Goal: Navigation & Orientation: Go to known website

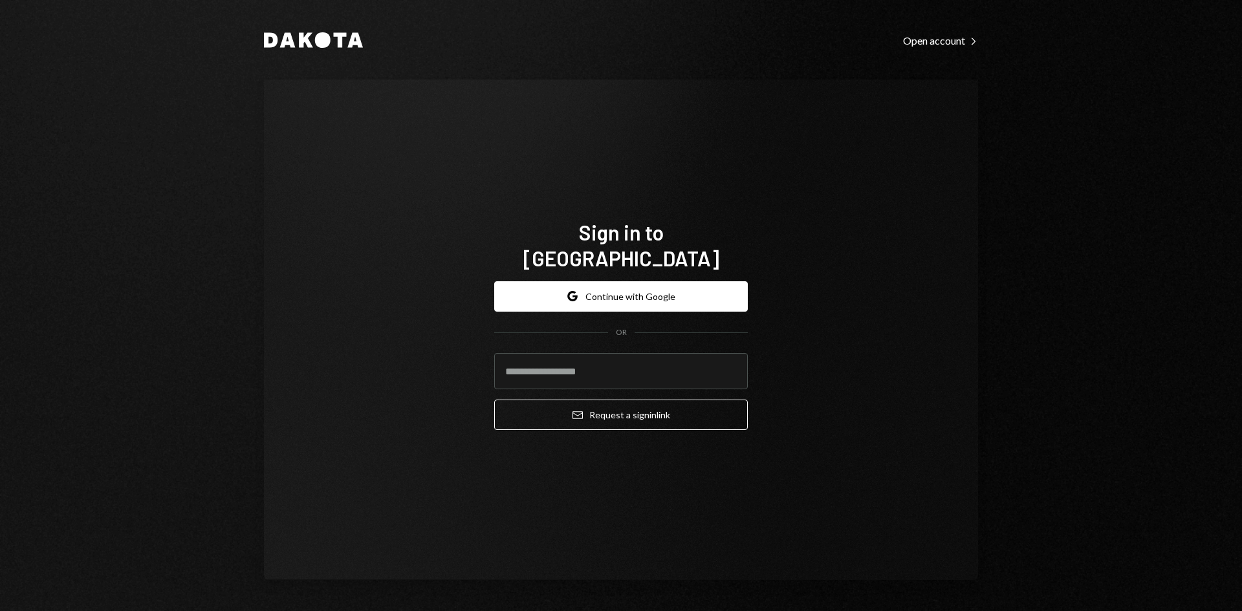
type input "**********"
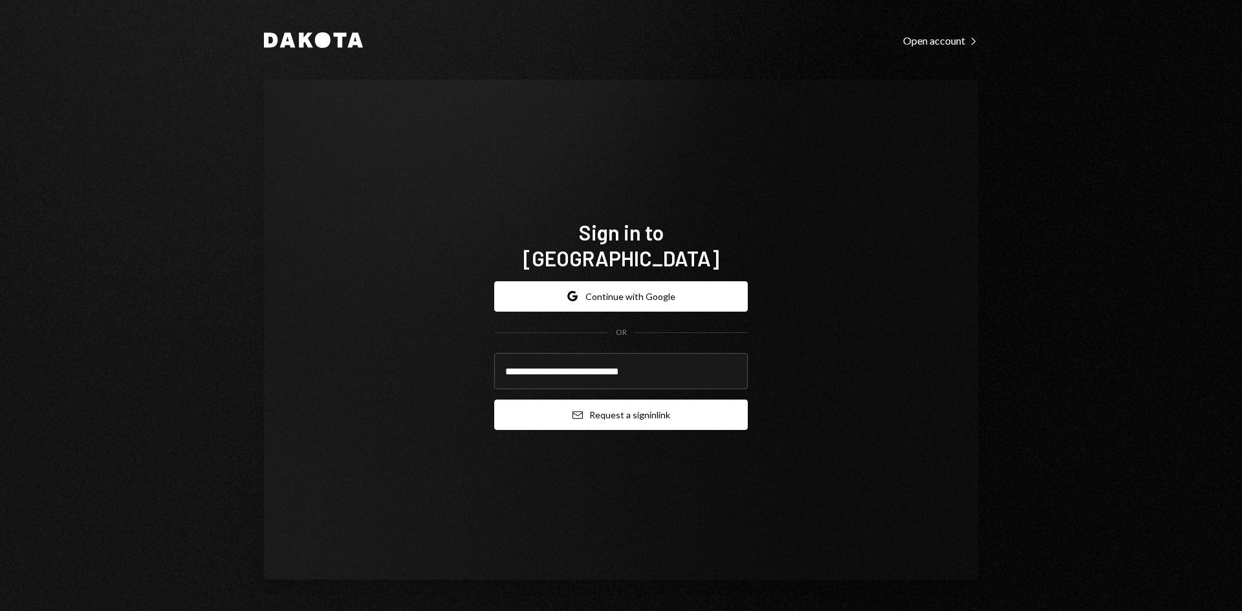
click at [667, 412] on button "Email Request a sign in link" at bounding box center [620, 415] width 253 height 30
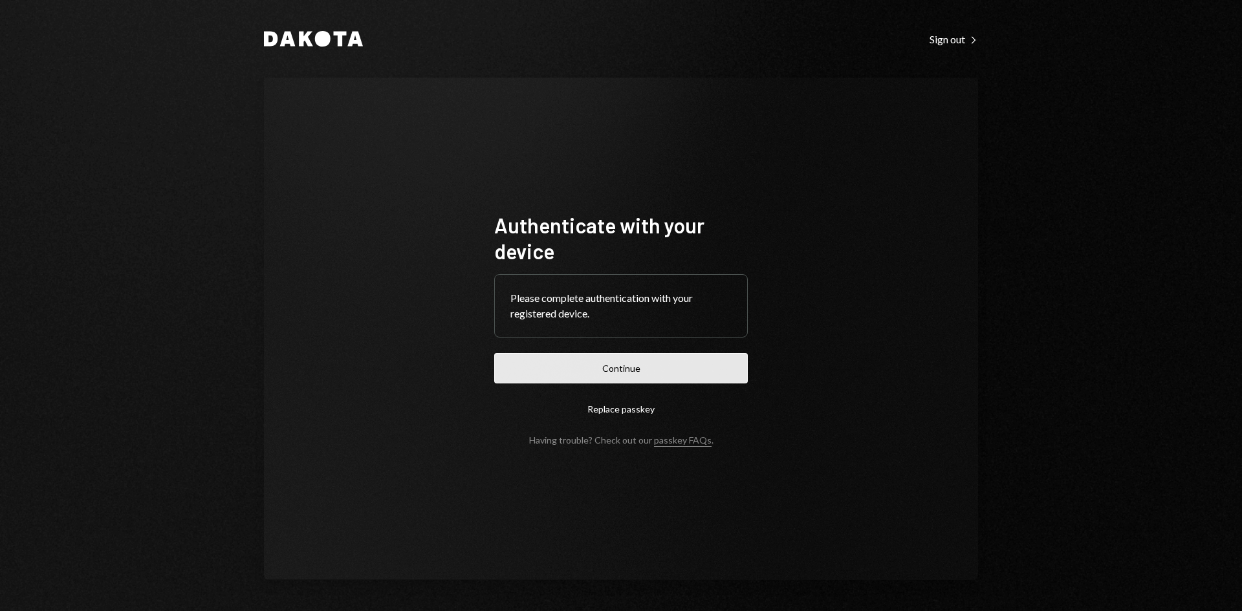
click at [707, 374] on button "Continue" at bounding box center [620, 368] width 253 height 30
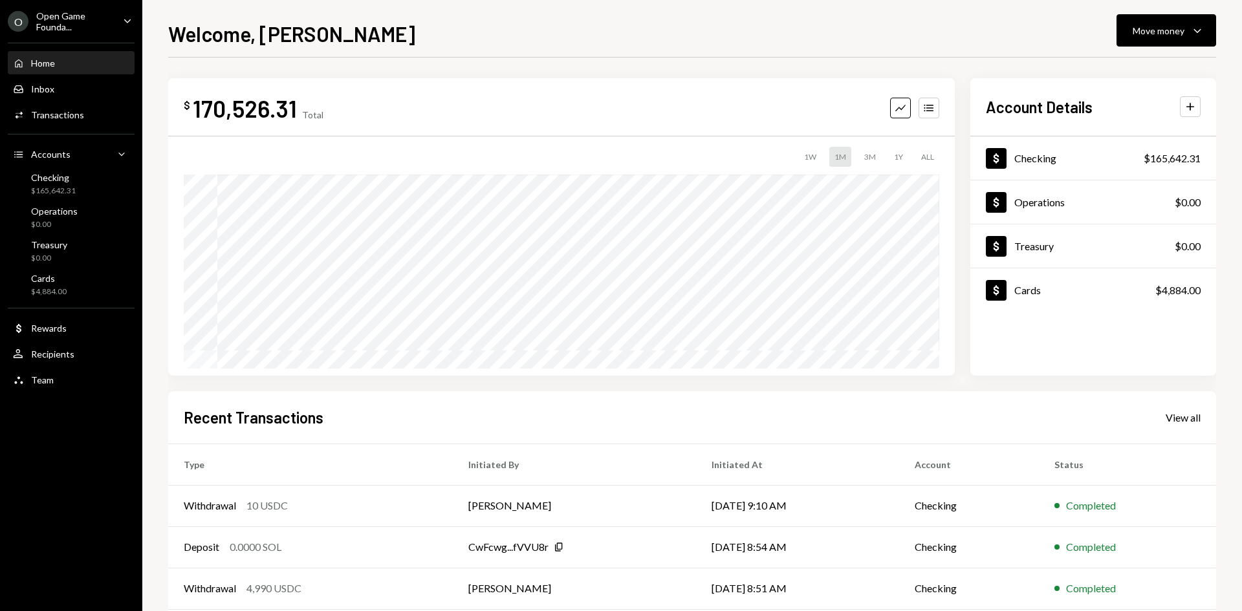
click at [125, 17] on icon "Caret Down" at bounding box center [127, 21] width 14 height 14
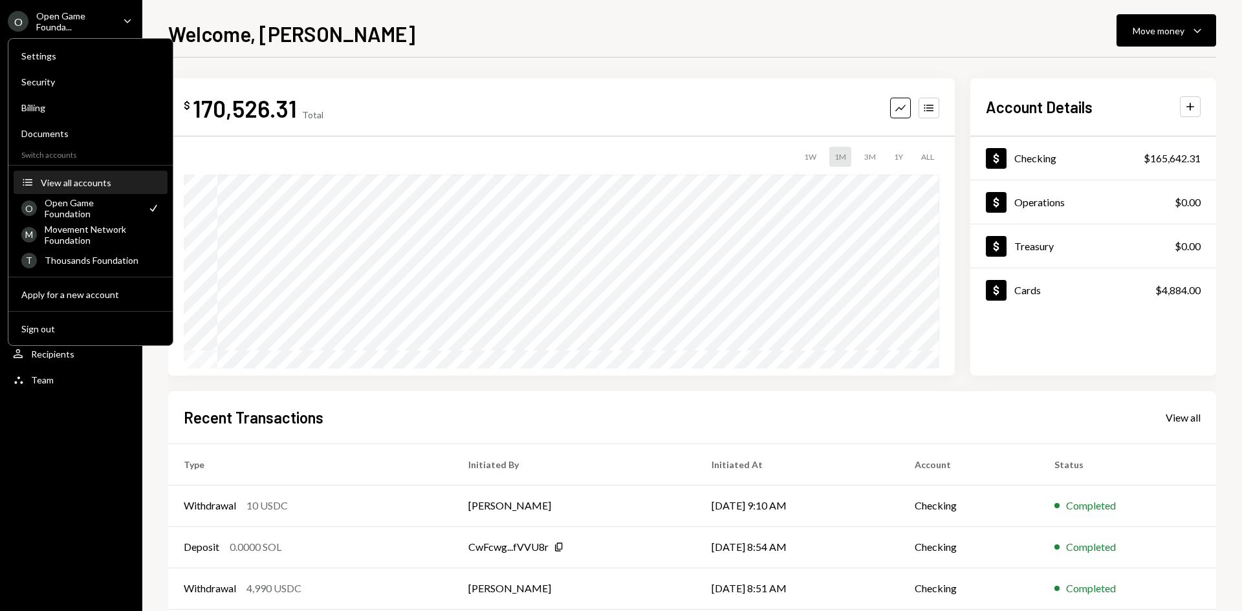
click at [87, 186] on div "View all accounts" at bounding box center [100, 182] width 119 height 11
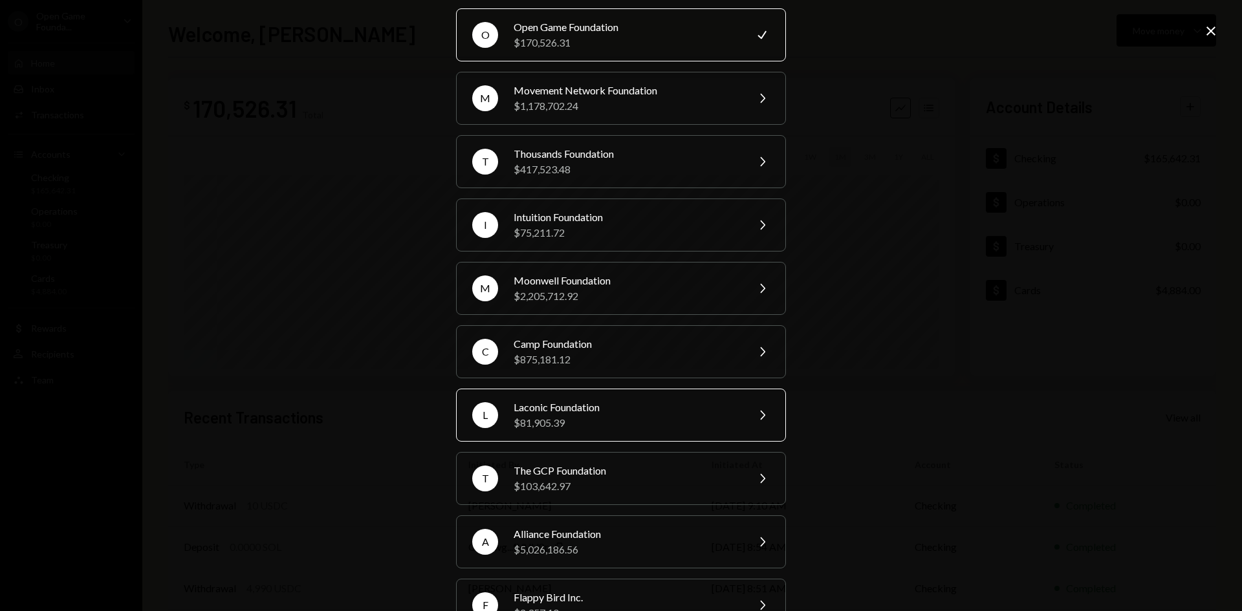
scroll to position [65, 0]
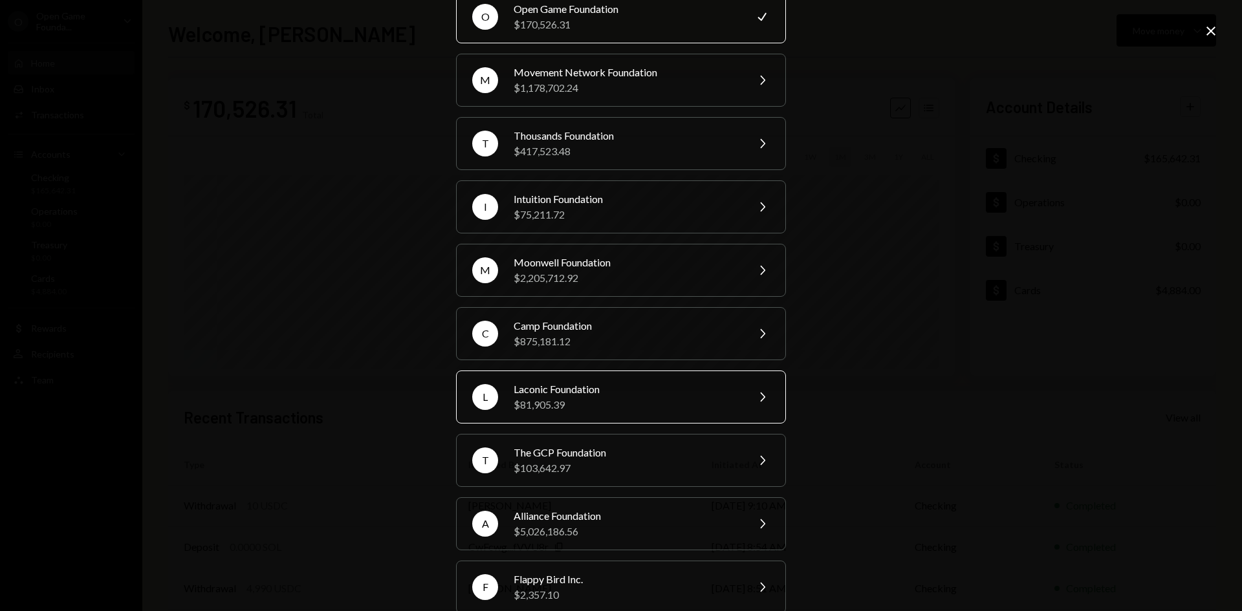
click at [646, 394] on div "Laconic Foundation" at bounding box center [625, 390] width 225 height 16
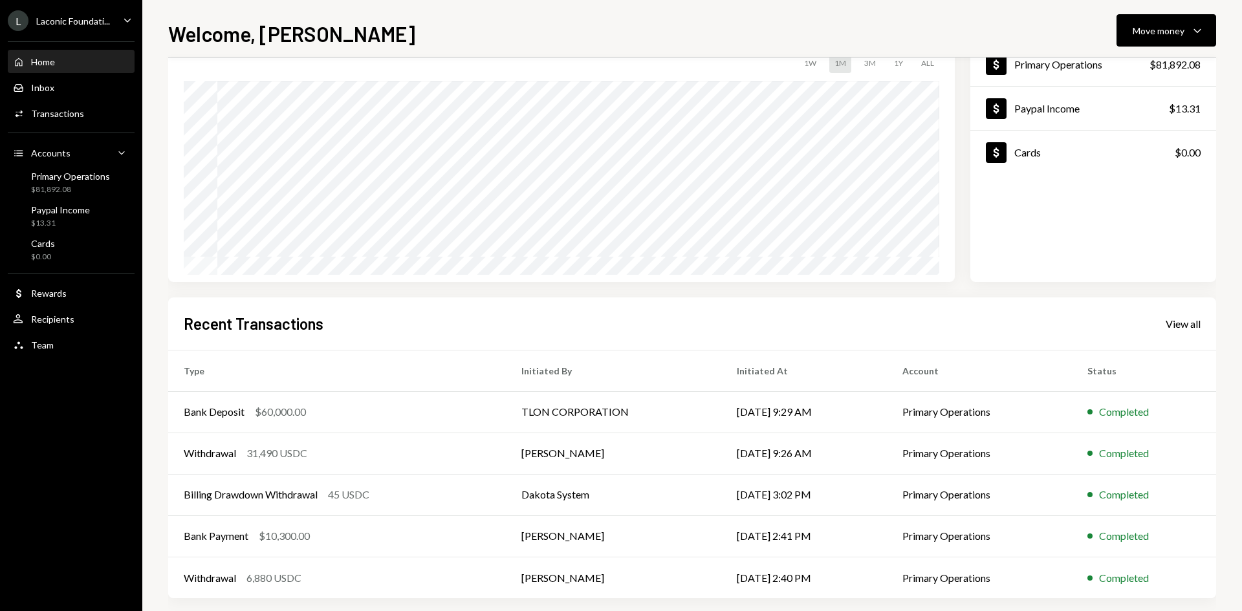
scroll to position [107, 0]
